Goal: Transaction & Acquisition: Purchase product/service

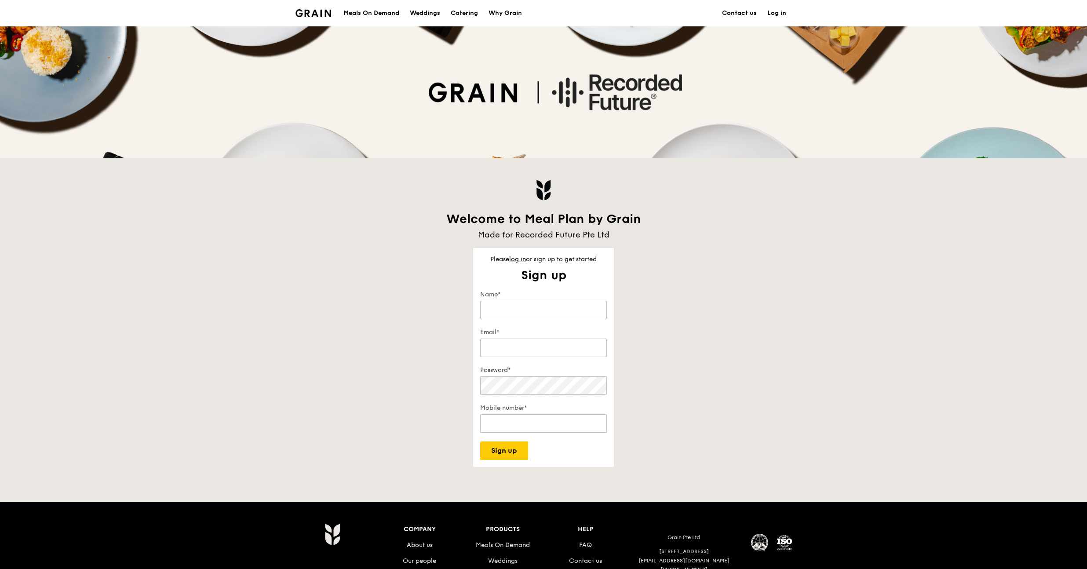
type input "manan.mehta@recordedfuture.com"
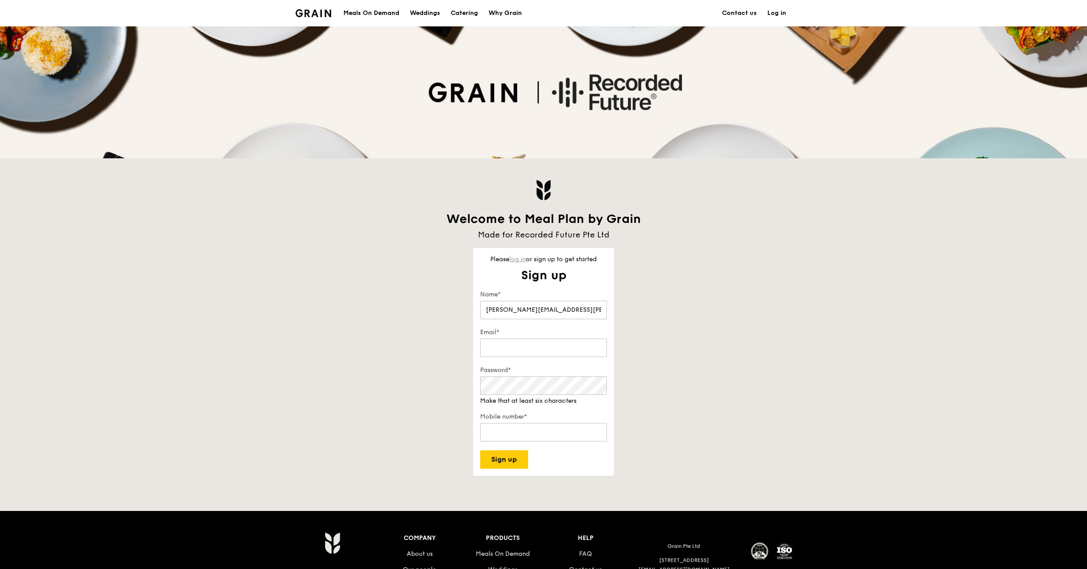
click at [521, 264] on div "Please log in or sign up to get started Sign up Get started in no time Sign up …" at bounding box center [543, 362] width 141 height 228
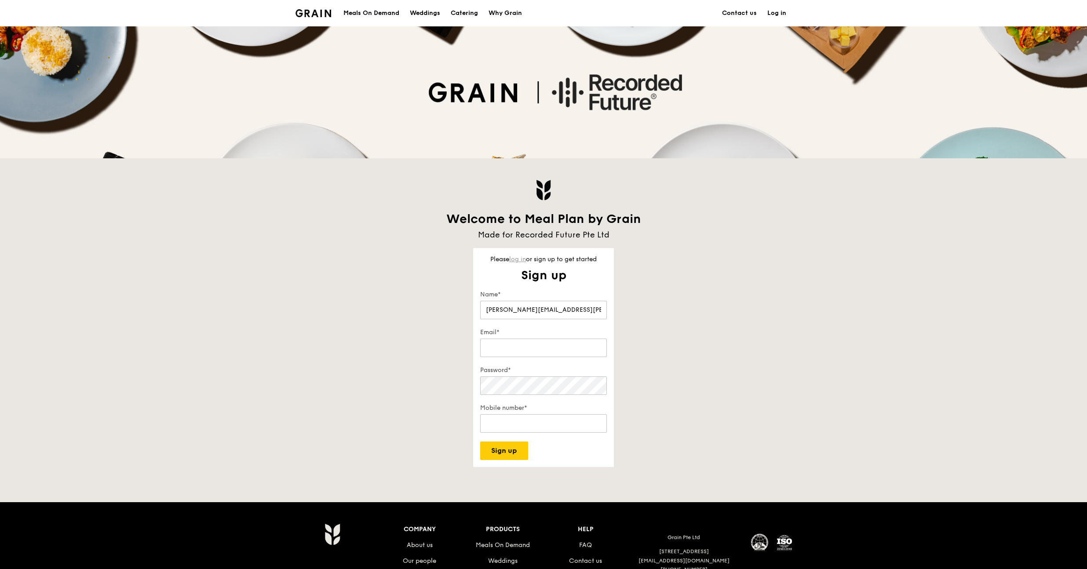
click at [522, 260] on link "log in" at bounding box center [517, 259] width 17 height 7
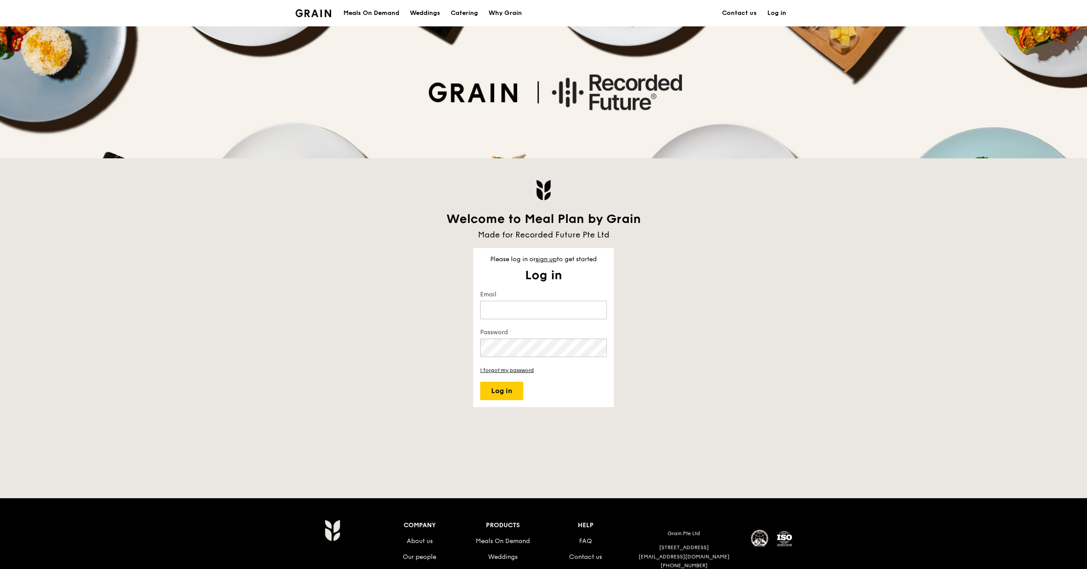
click at [597, 311] on keeper-lock "Open Keeper Popup" at bounding box center [596, 310] width 11 height 11
type input "manan.mehta@recordedfuture.com"
click at [506, 391] on button "Log in" at bounding box center [501, 391] width 43 height 18
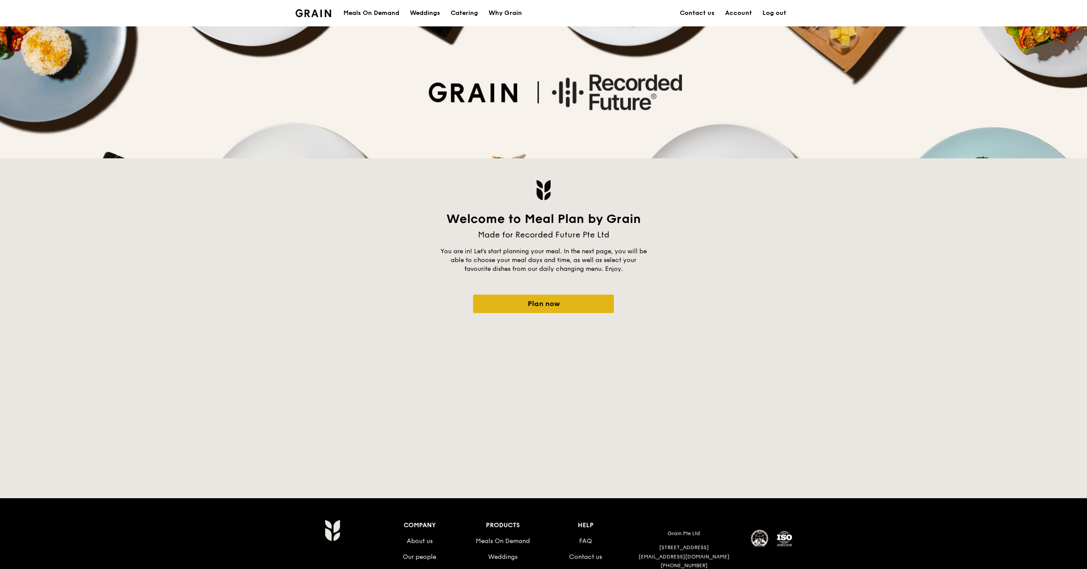
click at [556, 297] on link "Plan now" at bounding box center [543, 304] width 141 height 18
click at [561, 306] on link "Plan now" at bounding box center [543, 304] width 141 height 18
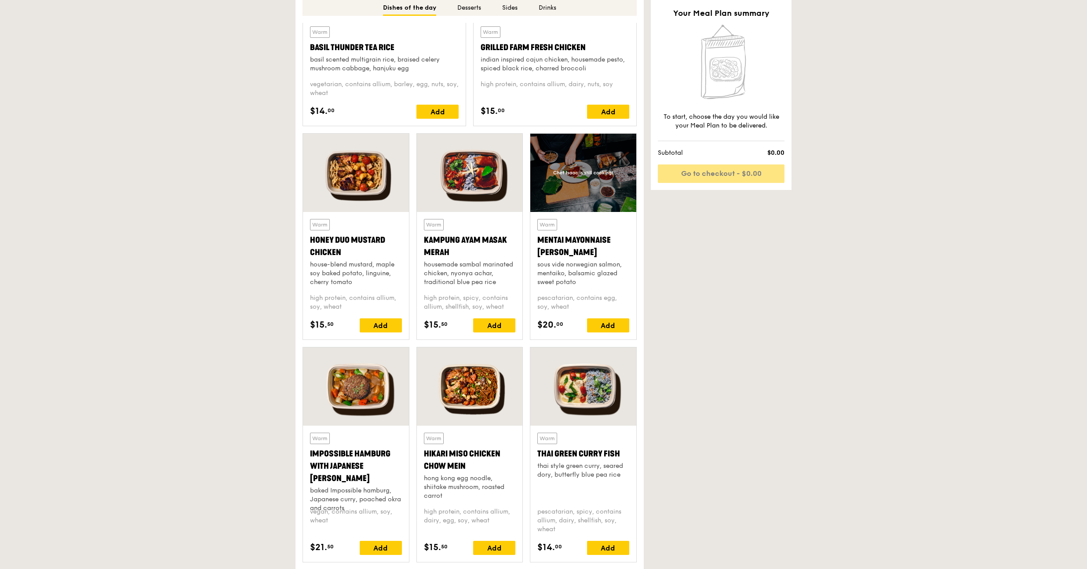
scroll to position [596, 0]
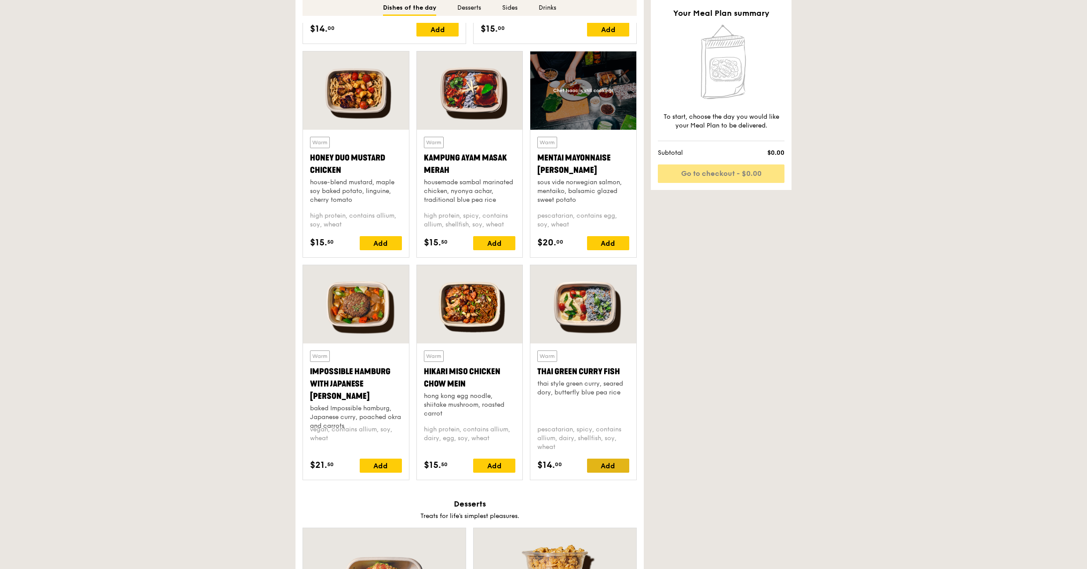
click at [604, 468] on div "Add" at bounding box center [608, 466] width 42 height 14
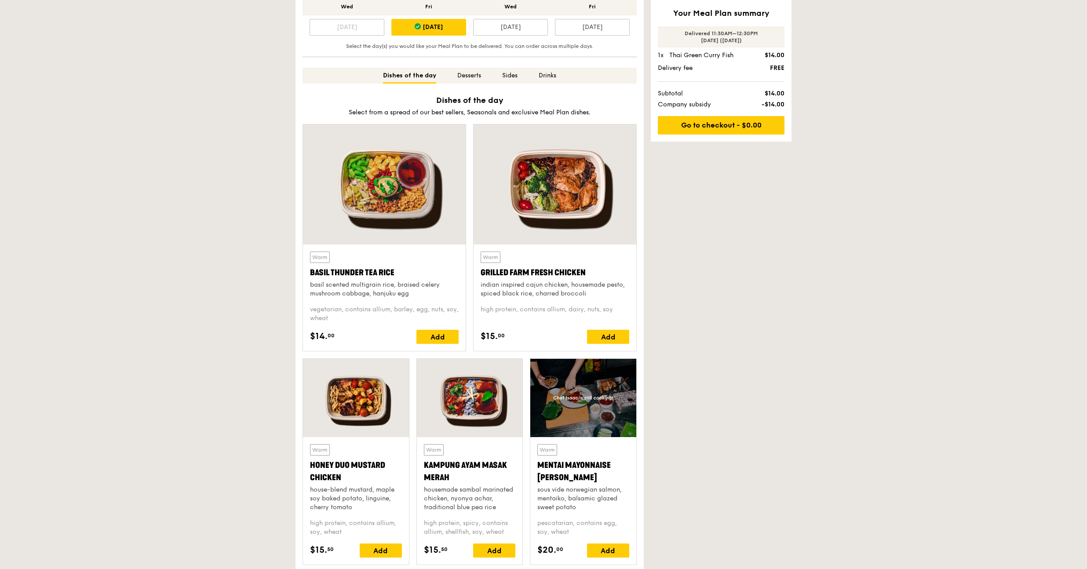
scroll to position [0, 0]
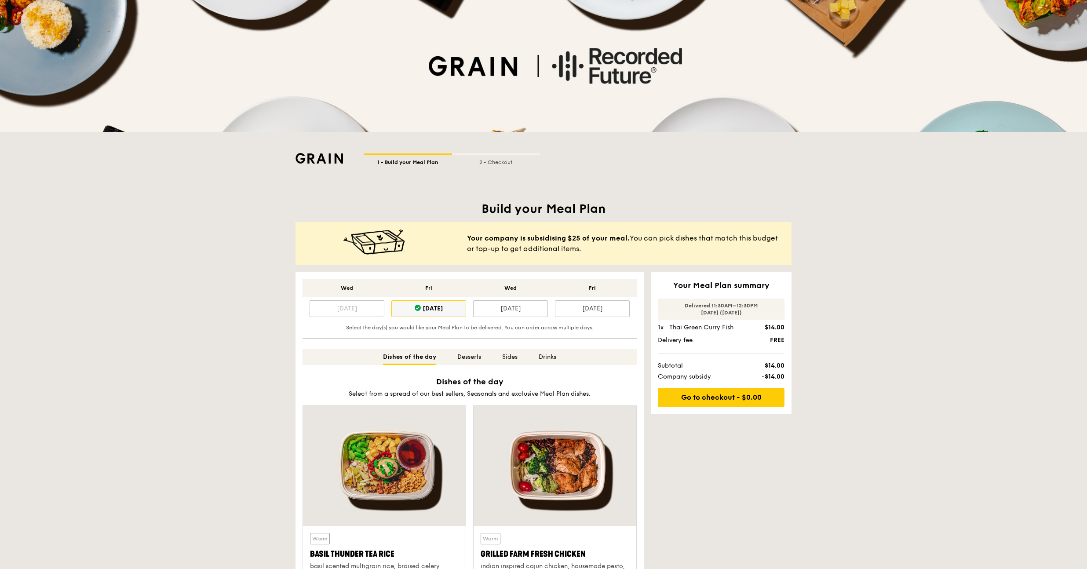
click at [430, 310] on div "Oct 17" at bounding box center [428, 308] width 75 height 17
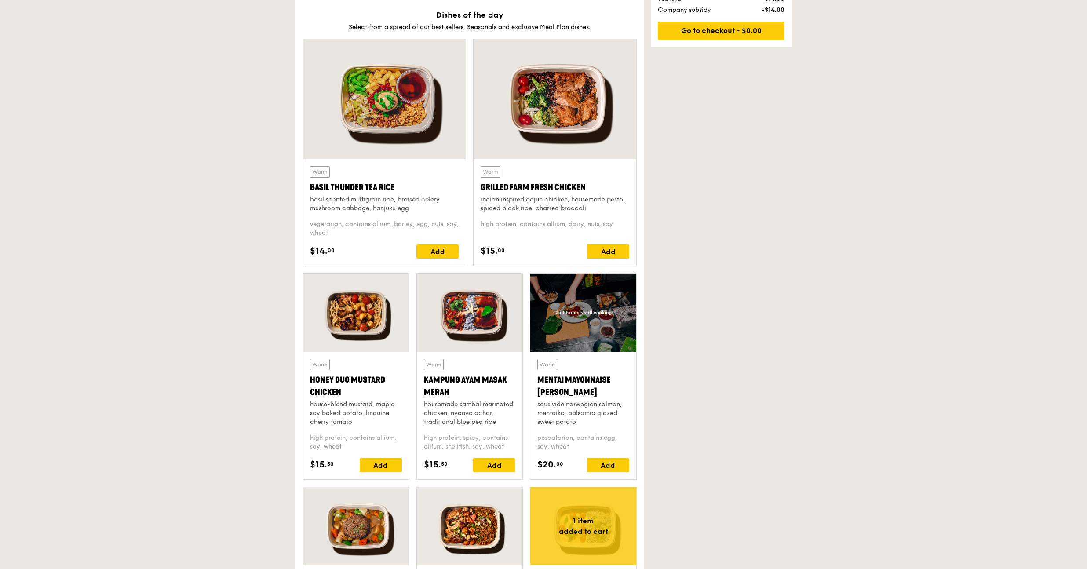
scroll to position [593, 0]
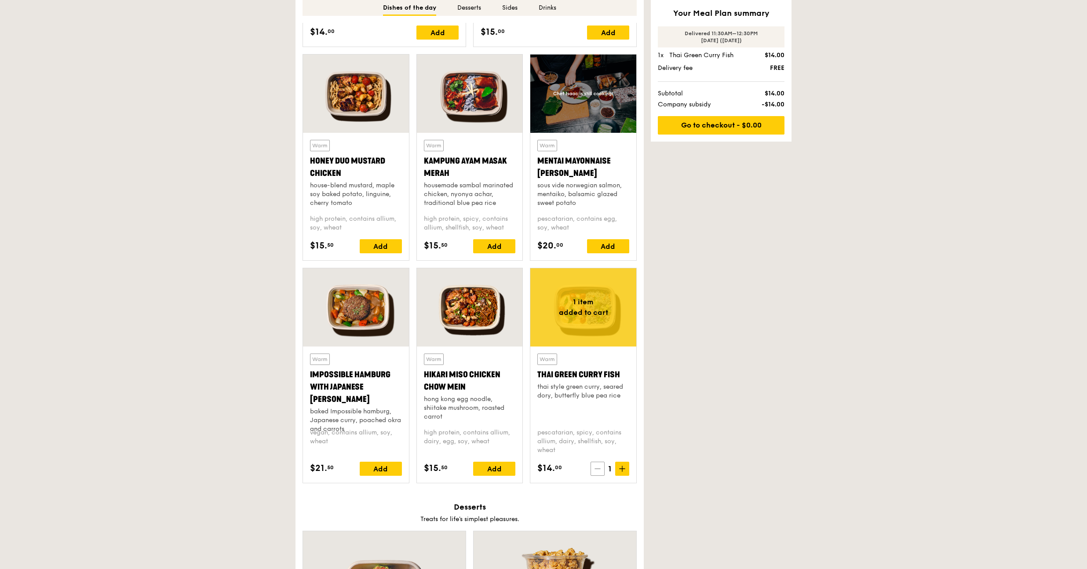
click at [597, 463] on span at bounding box center [598, 469] width 14 height 14
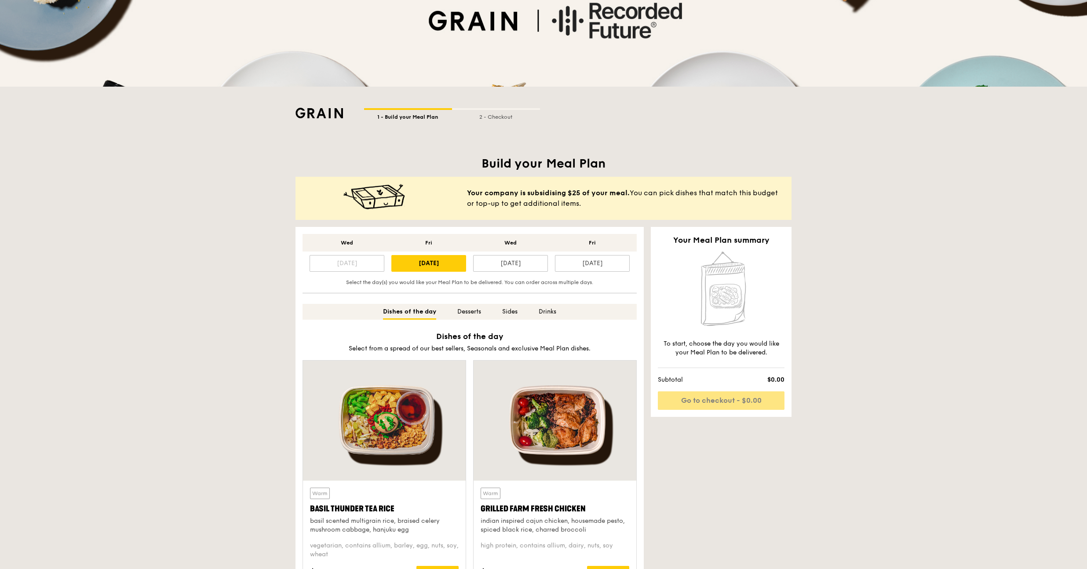
scroll to position [0, 0]
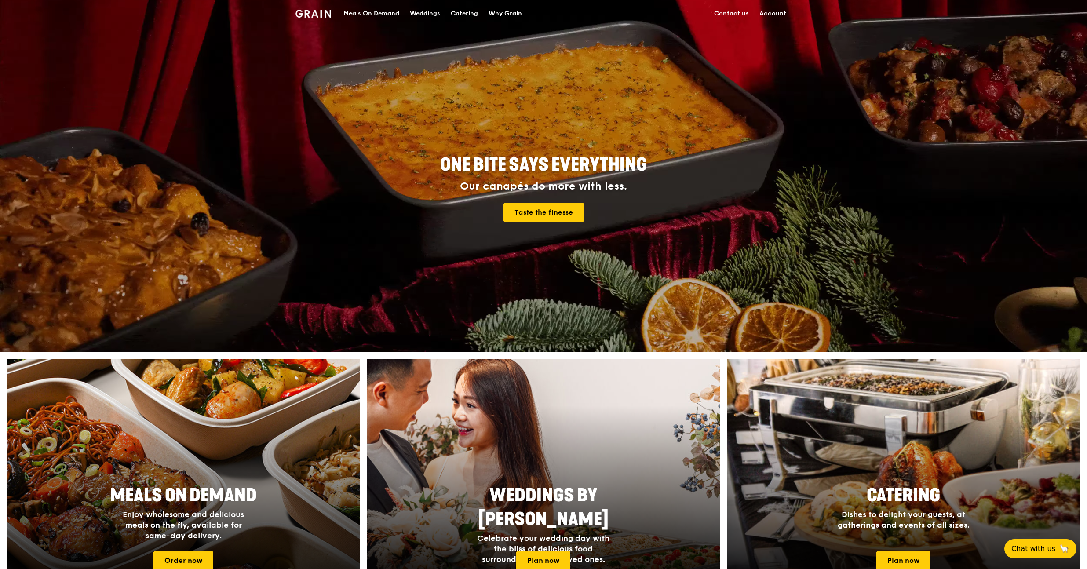
click at [187, 432] on div at bounding box center [183, 476] width 388 height 256
